Goal: Browse casually

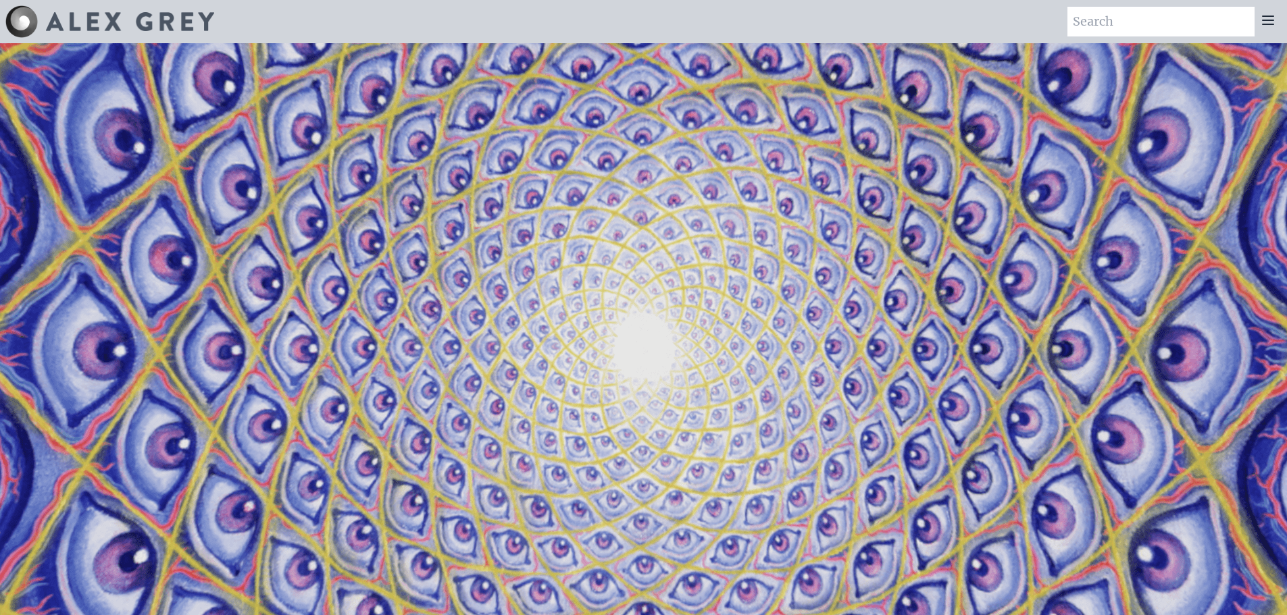
click at [1273, 20] on icon at bounding box center [1267, 20] width 11 height 8
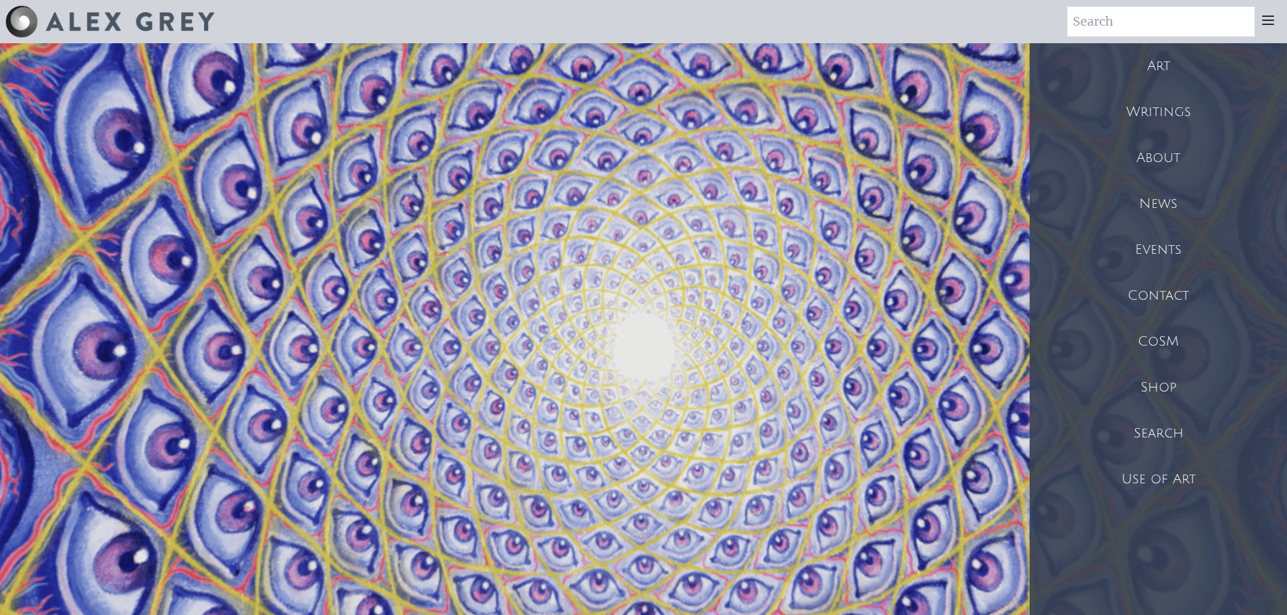
click at [833, 377] on video "Your browser does not support the video tag." at bounding box center [643, 351] width 1351 height 760
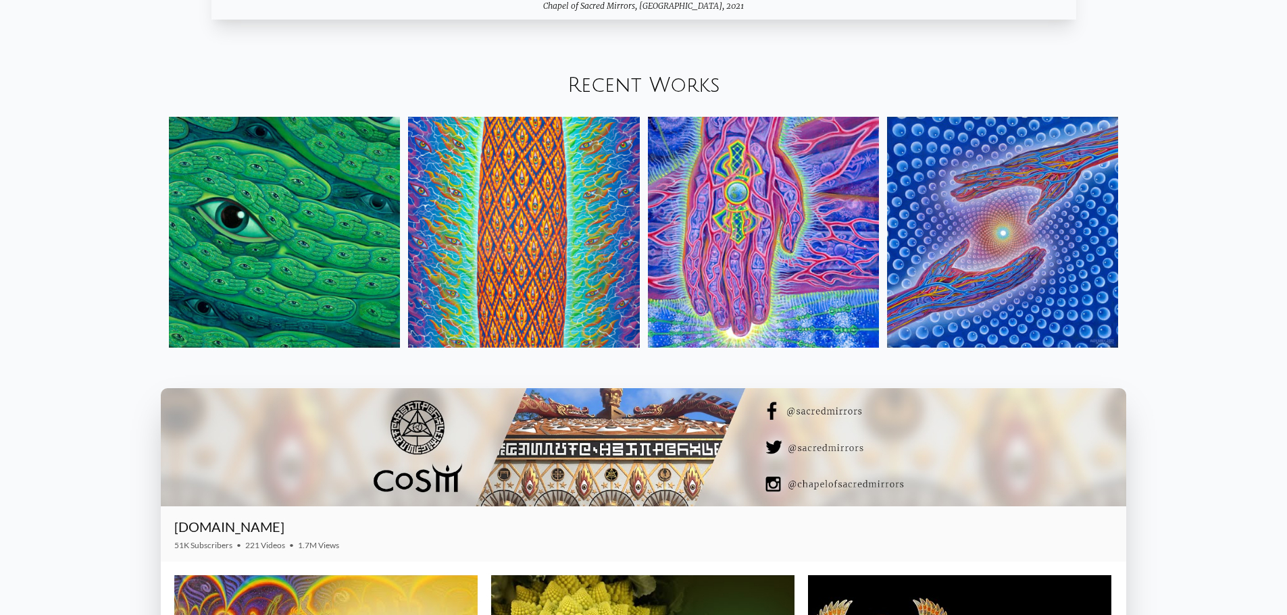
scroll to position [1824, 0]
